Goal: Task Accomplishment & Management: Use online tool/utility

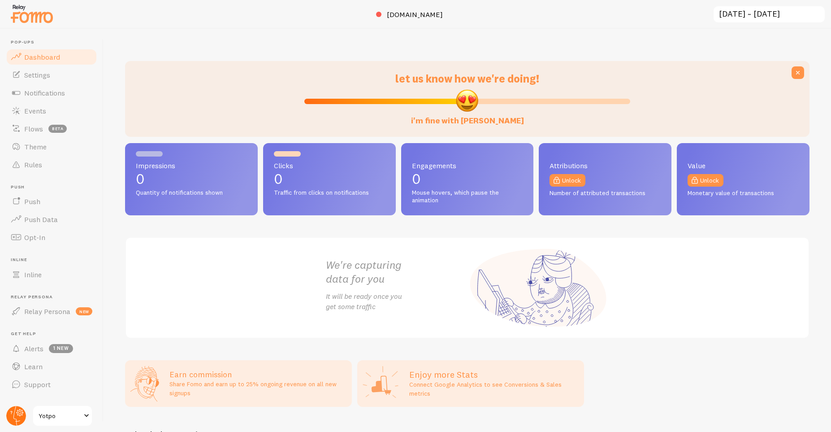
click at [15, 413] on circle at bounding box center [16, 416] width 20 height 20
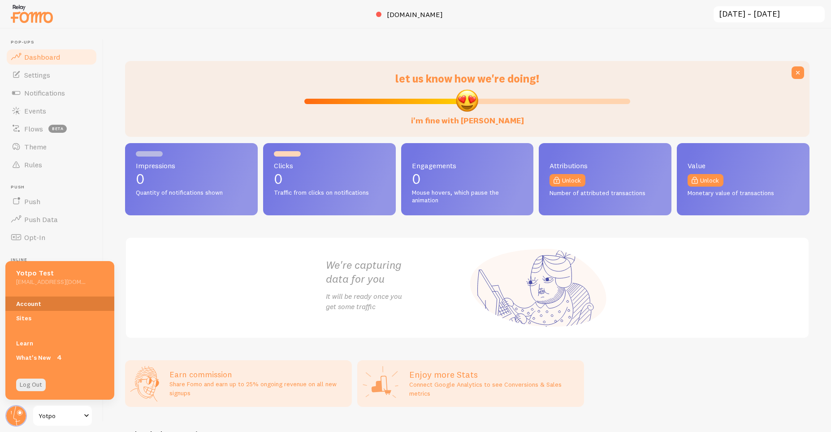
click at [43, 306] on link "Account" at bounding box center [59, 303] width 109 height 14
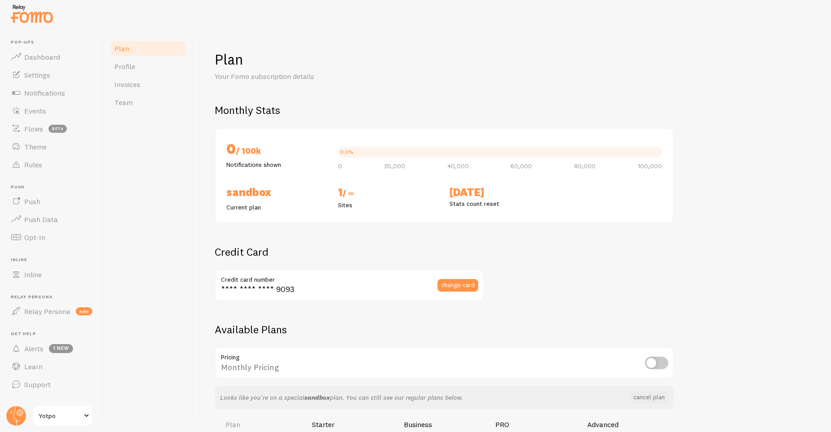
click at [157, 196] on div "Plan Profile Invoices Team" at bounding box center [149, 230] width 90 height 403
click at [48, 90] on span "Notifications" at bounding box center [44, 92] width 41 height 9
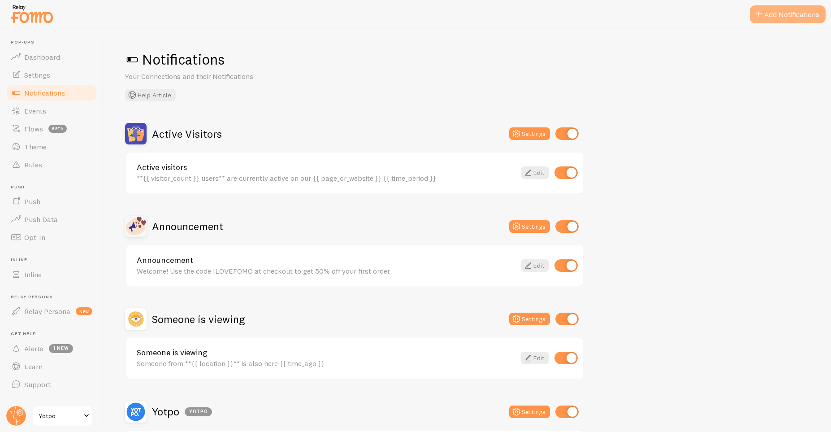
click at [785, 11] on button "Add Notifications" at bounding box center [788, 14] width 76 height 18
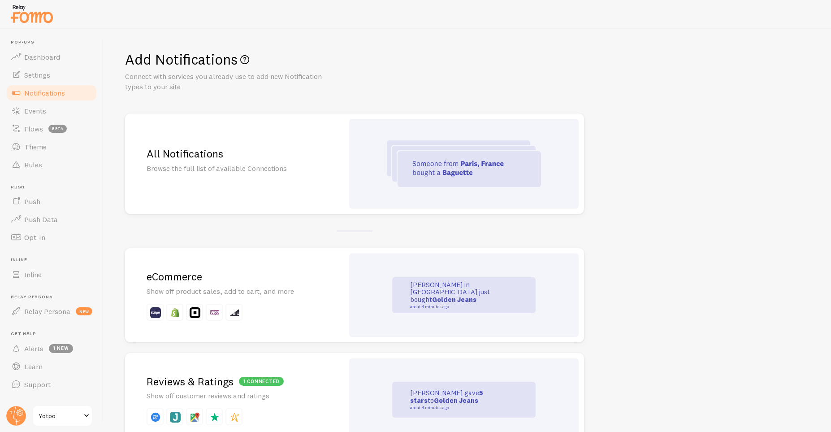
click at [302, 272] on h2 "eCommerce" at bounding box center [235, 276] width 176 height 14
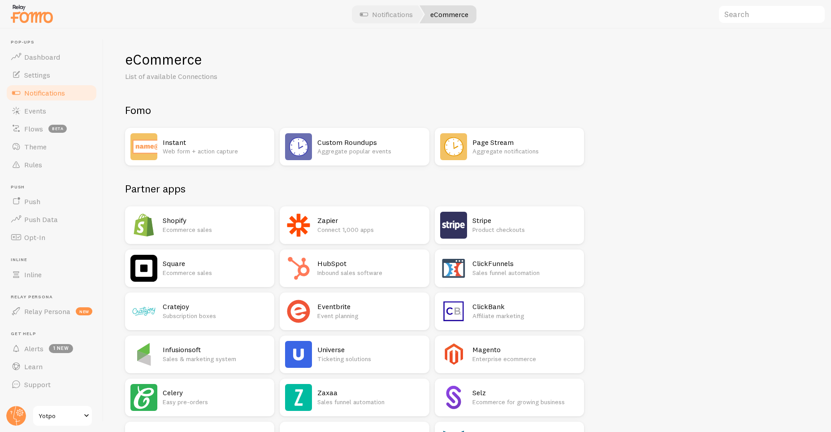
click at [188, 225] on p "Ecommerce sales" at bounding box center [216, 229] width 106 height 9
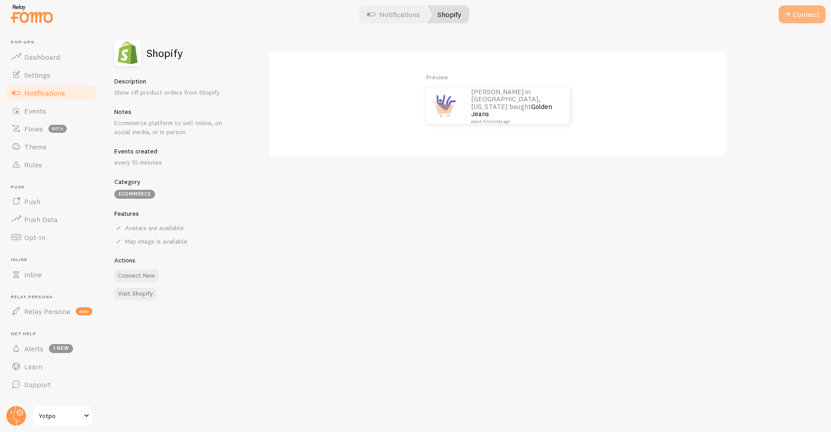
click at [783, 13] on span at bounding box center [787, 14] width 11 height 11
click at [412, 65] on label "myshopify domain" at bounding box center [403, 65] width 269 height 31
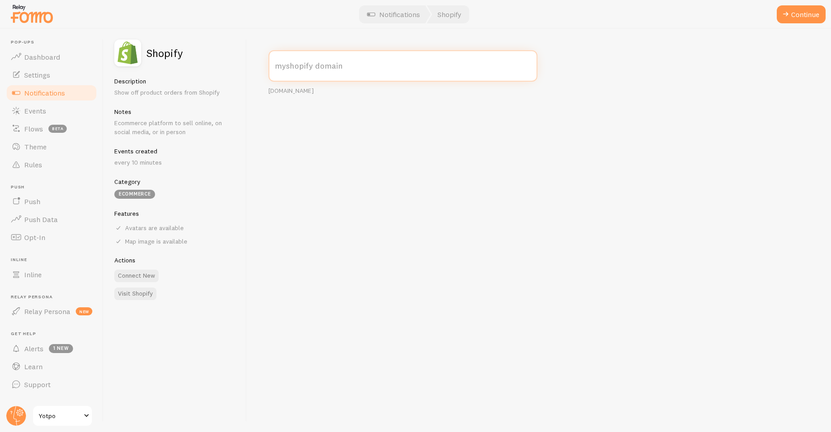
click at [412, 65] on input "myshopify domain" at bounding box center [403, 65] width 269 height 31
click at [304, 72] on label "myshopify domain" at bounding box center [403, 65] width 269 height 31
click at [304, 72] on input "myshopify domain" at bounding box center [403, 65] width 269 height 31
click at [300, 65] on input "fluf" at bounding box center [403, 65] width 269 height 31
type input "[DOMAIN_NAME]"
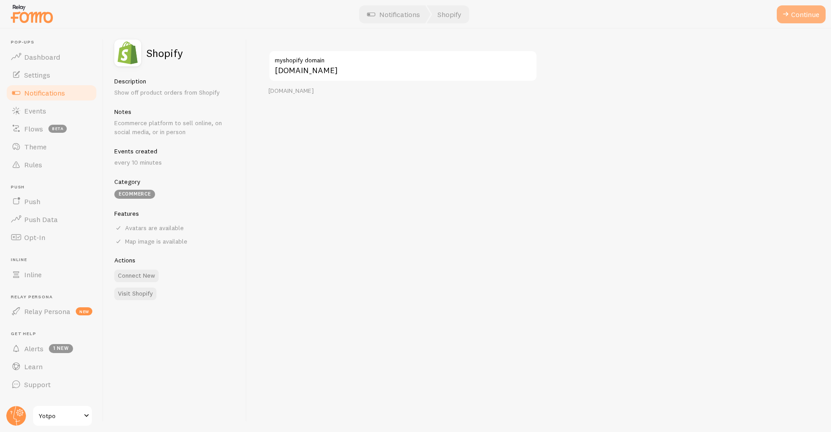
click at [784, 17] on span at bounding box center [785, 14] width 11 height 11
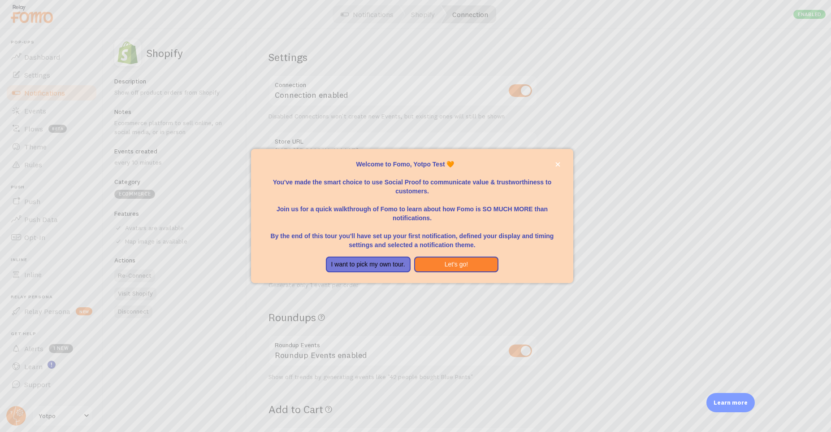
click at [229, 23] on div at bounding box center [415, 216] width 831 height 432
click at [555, 169] on p "You've made the smart choice to use Social Proof to communicate value & trustwo…" at bounding box center [412, 182] width 301 height 27
click at [557, 165] on icon "close," at bounding box center [558, 164] width 4 height 4
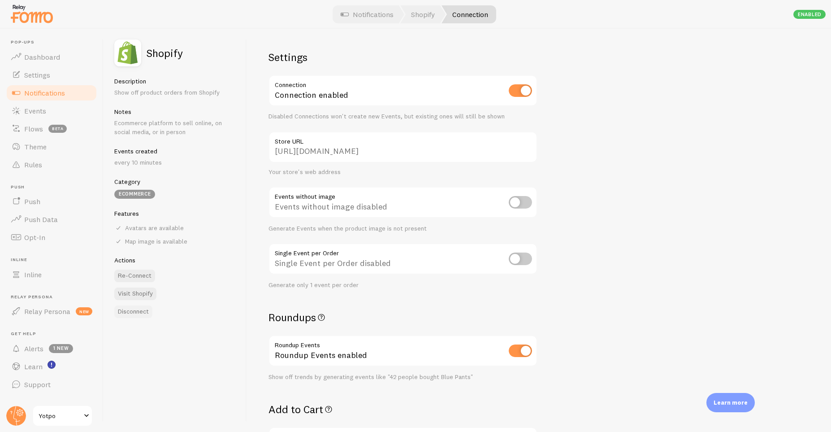
click at [149, 305] on button "Disconnect" at bounding box center [133, 311] width 38 height 13
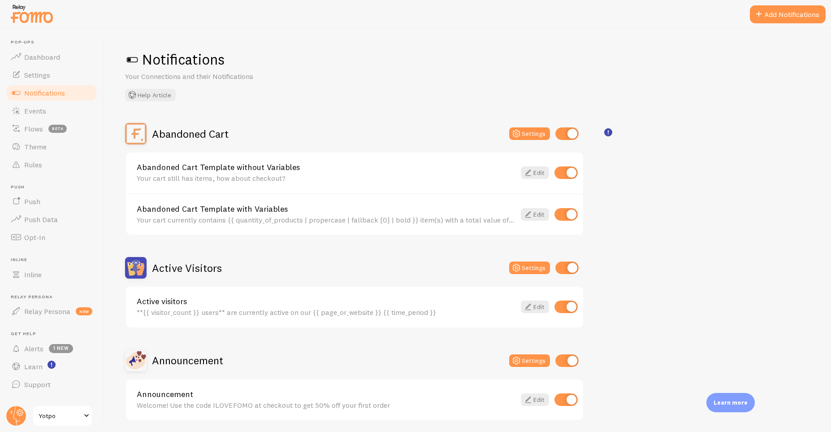
click at [385, 80] on div "Notifications Your Connections and their Notifications Help Article" at bounding box center [467, 75] width 685 height 51
click at [763, 20] on button "Add Notifications" at bounding box center [788, 14] width 76 height 18
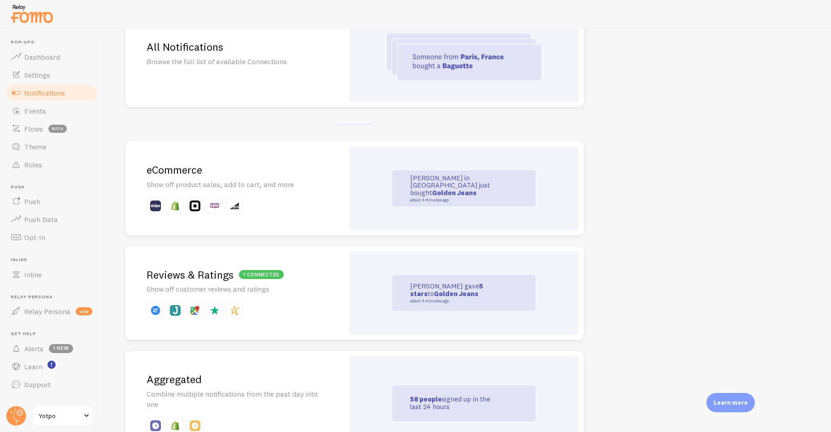
scroll to position [108, 0]
click at [281, 176] on div "eCommerce Show off product sales, add to cart, and more" at bounding box center [234, 187] width 219 height 94
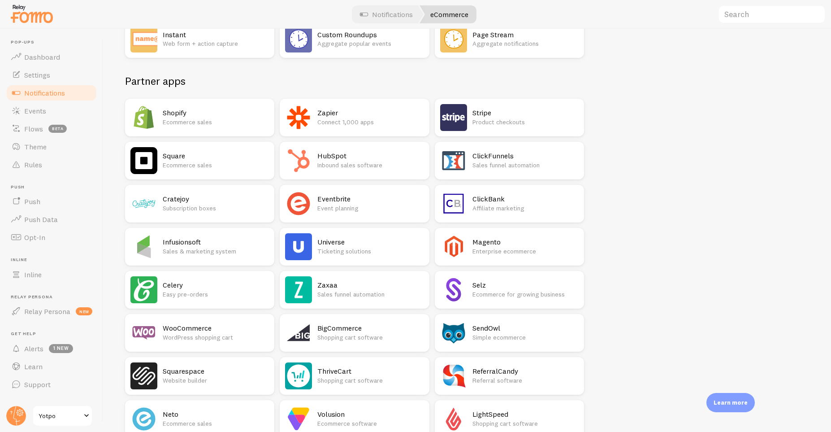
click at [178, 126] on p "Ecommerce sales" at bounding box center [216, 121] width 106 height 9
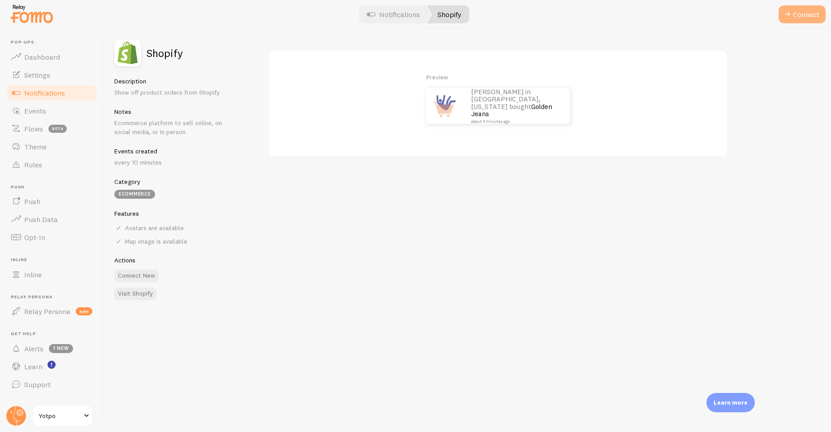
click at [785, 20] on button "Connect" at bounding box center [802, 14] width 47 height 18
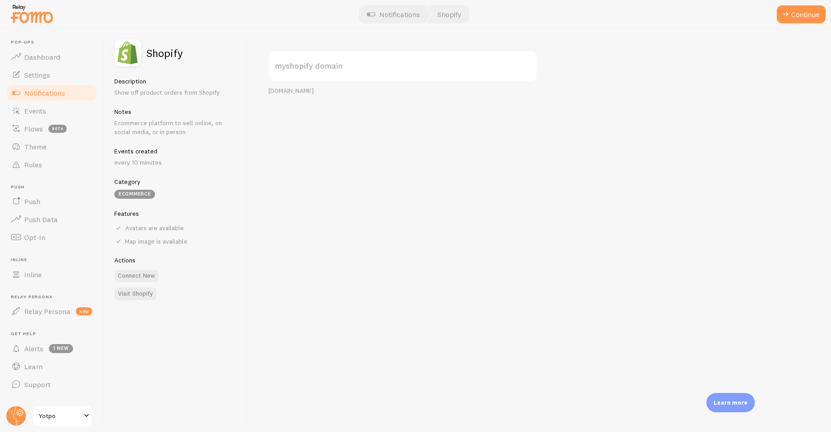
click at [360, 70] on label "myshopify domain" at bounding box center [403, 65] width 269 height 31
click at [360, 70] on input "myshopify domain" at bounding box center [403, 65] width 269 height 31
type input "a"
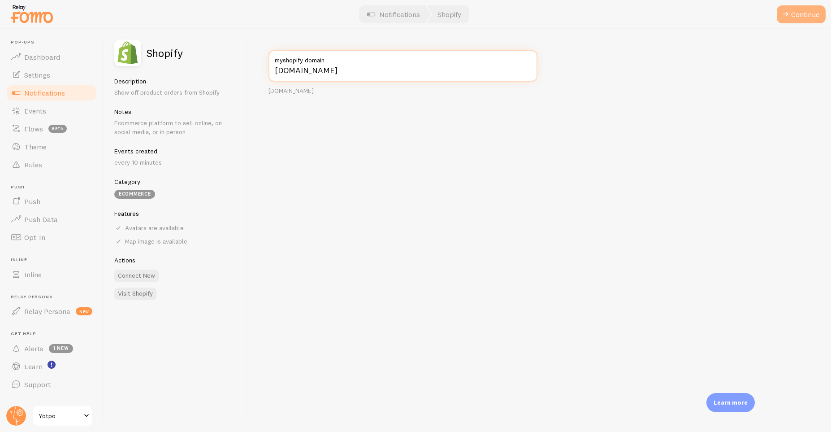
type input "[DOMAIN_NAME]"
click at [780, 19] on span at bounding box center [785, 14] width 11 height 11
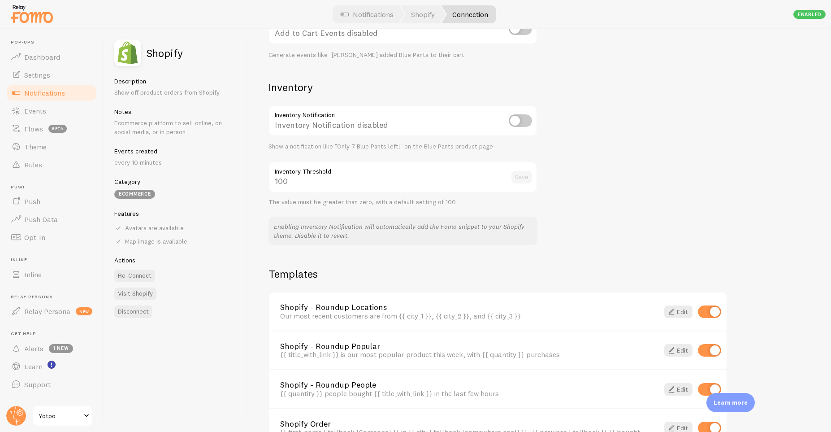
scroll to position [204, 0]
